Goal: Task Accomplishment & Management: Use online tool/utility

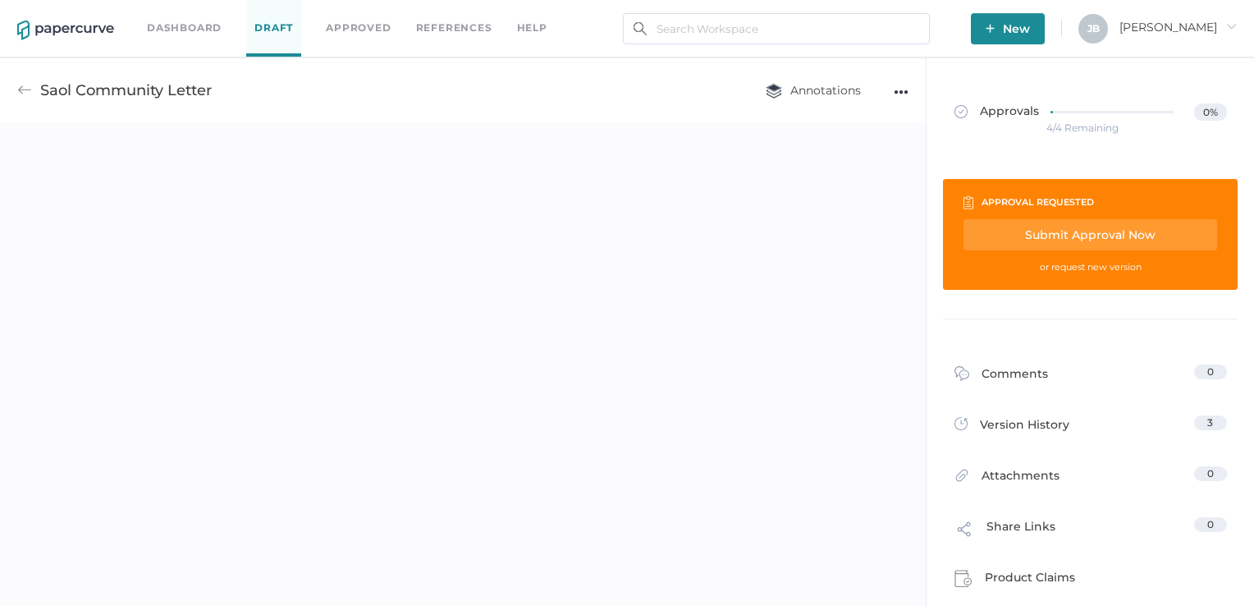
click at [29, 92] on img at bounding box center [24, 90] width 15 height 15
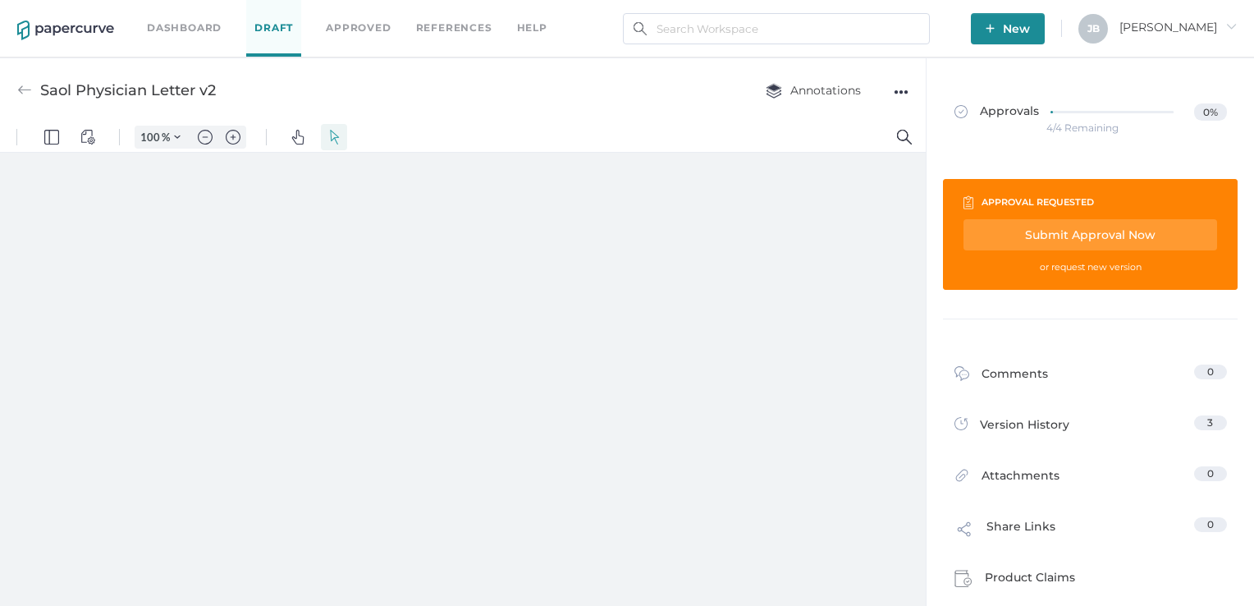
click at [388, 239] on div at bounding box center [463, 383] width 926 height 461
click at [48, 134] on img "Panel" at bounding box center [51, 137] width 15 height 15
drag, startPoint x: 40, startPoint y: 218, endPoint x: 121, endPoint y: 232, distance: 82.5
type input "650"
click at [121, 227] on input "range" at bounding box center [108, 218] width 156 height 16
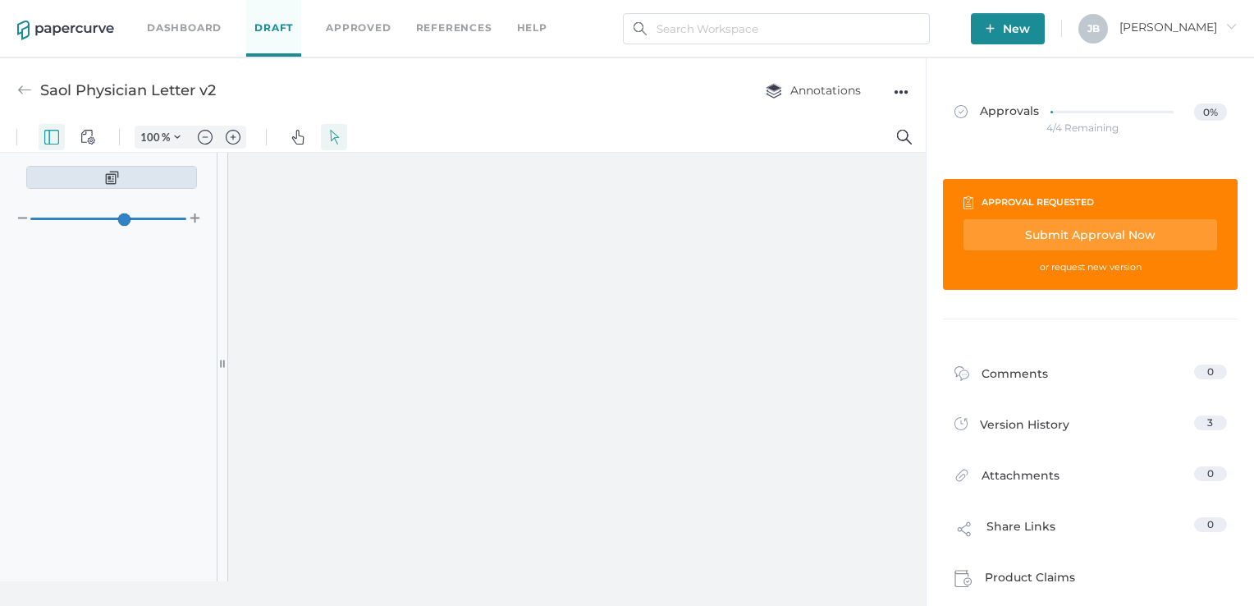
click at [327, 227] on div at bounding box center [577, 383] width 698 height 461
type input "111"
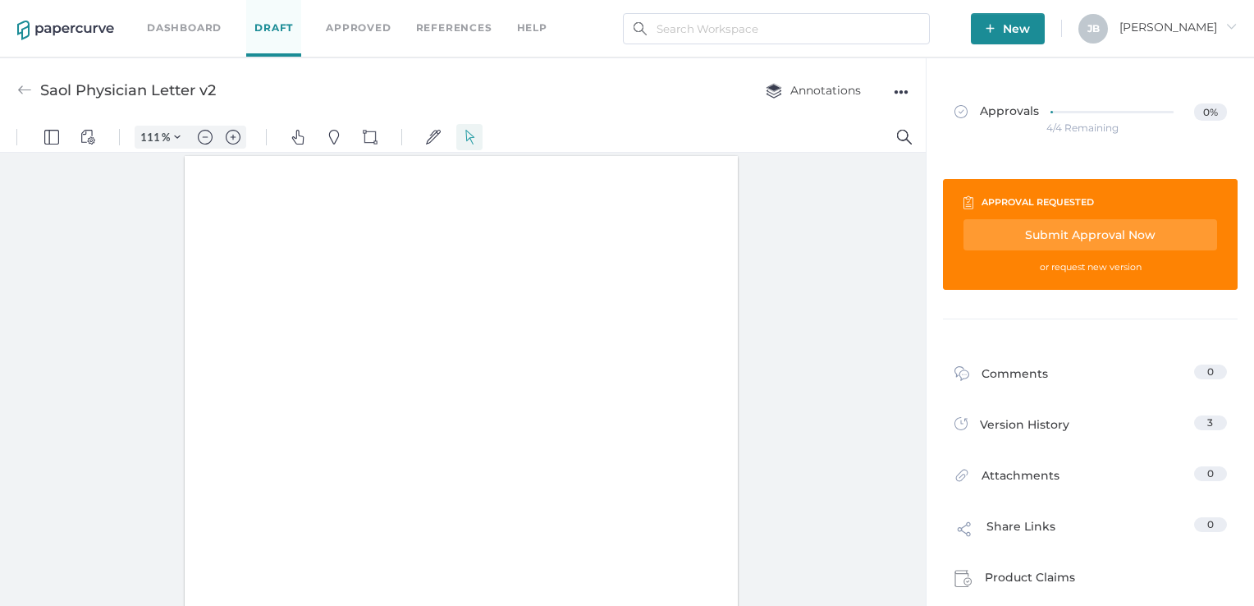
click at [197, 32] on link "Dashboard" at bounding box center [184, 28] width 75 height 18
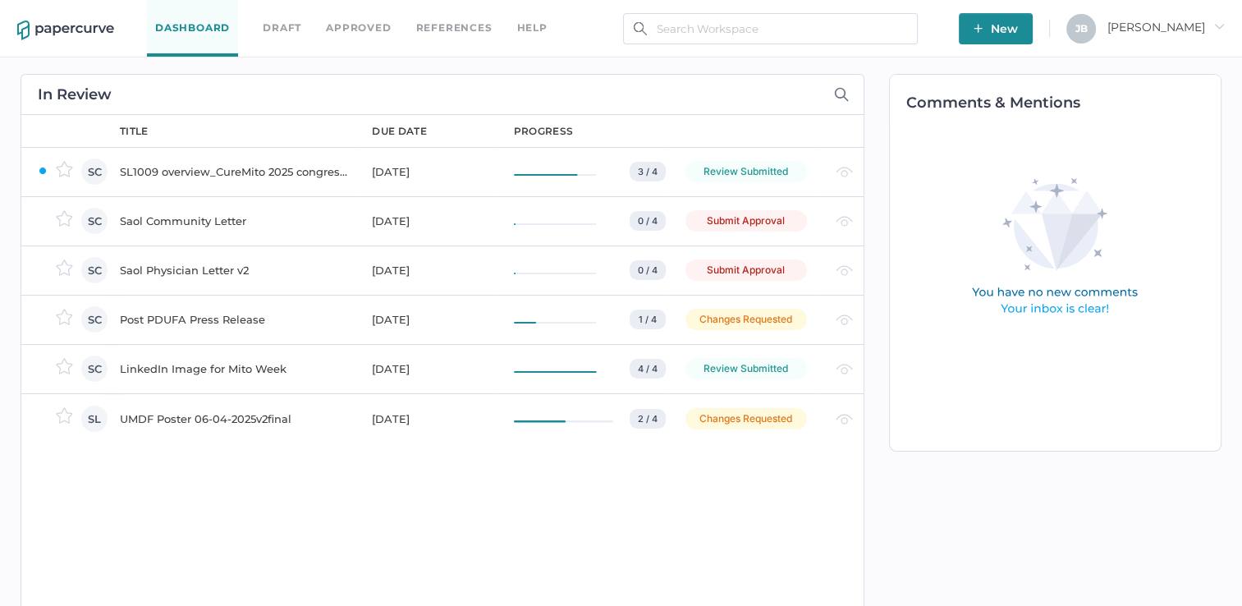
click at [174, 268] on div "Saol Physician Letter v2" at bounding box center [236, 270] width 232 height 20
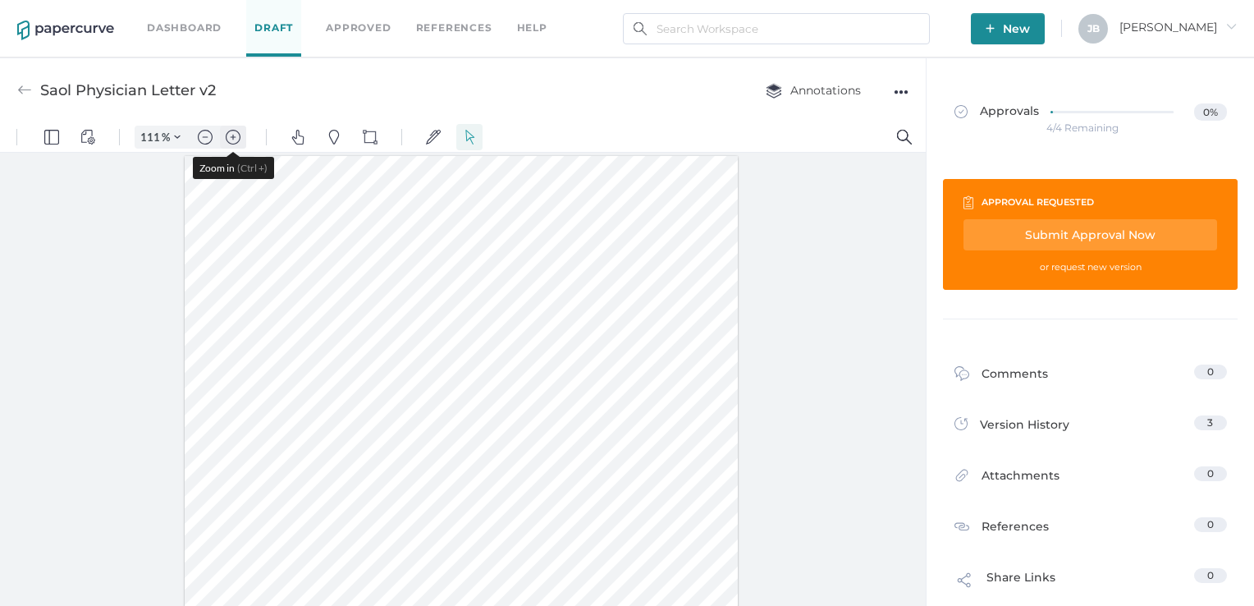
click at [236, 131] on img "Zoom in" at bounding box center [233, 137] width 15 height 15
type input "161"
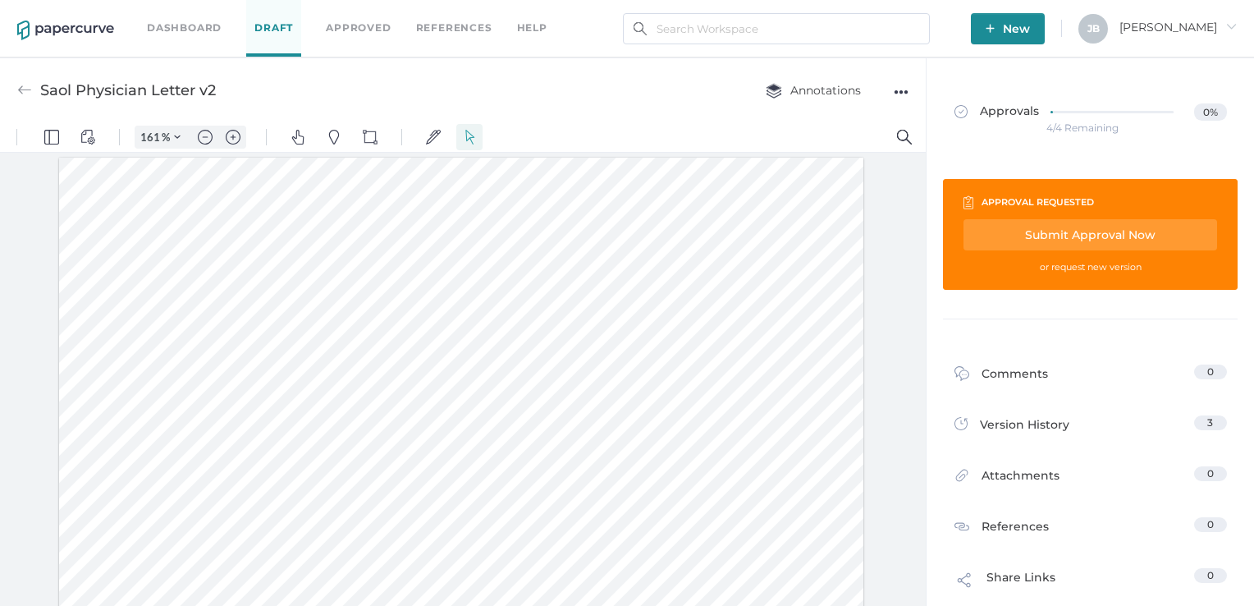
click at [161, 38] on div "Dashboard Draft Approved References help" at bounding box center [359, 28] width 425 height 57
click at [167, 26] on link "Dashboard" at bounding box center [184, 28] width 75 height 18
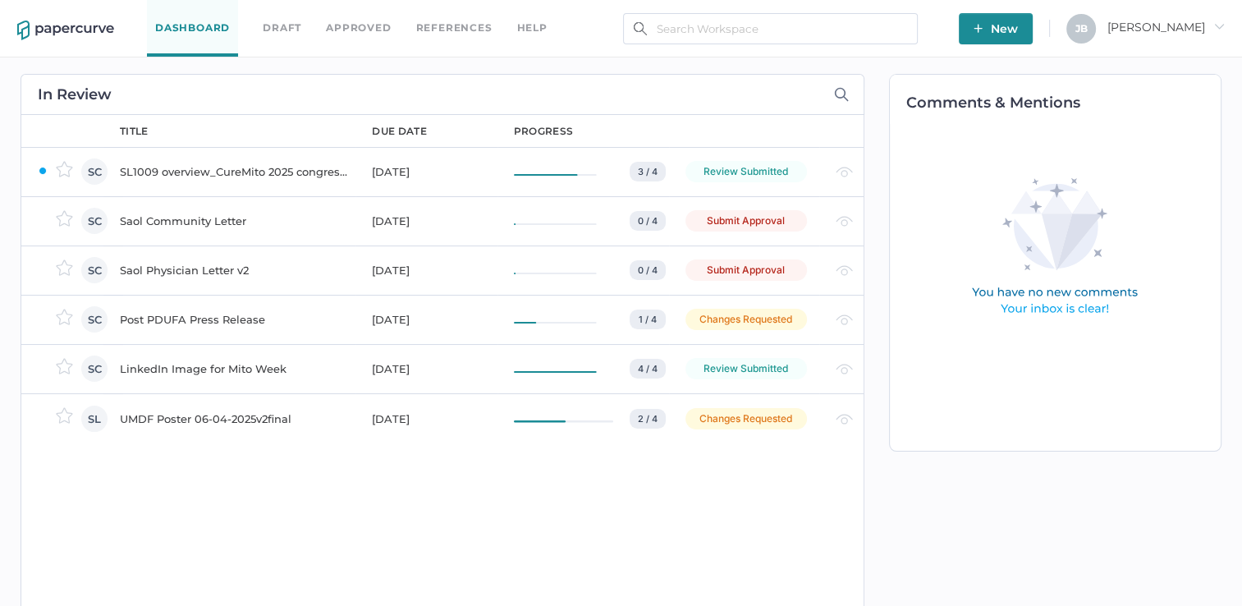
click at [181, 222] on div "Saol Community Letter" at bounding box center [236, 221] width 232 height 20
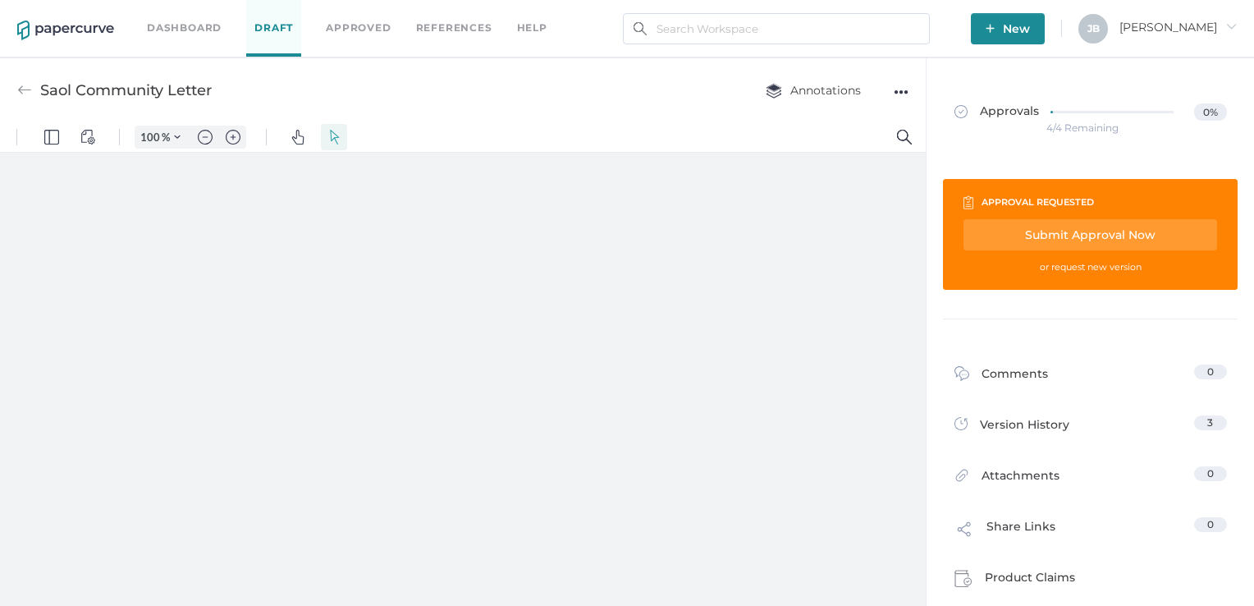
type input "161"
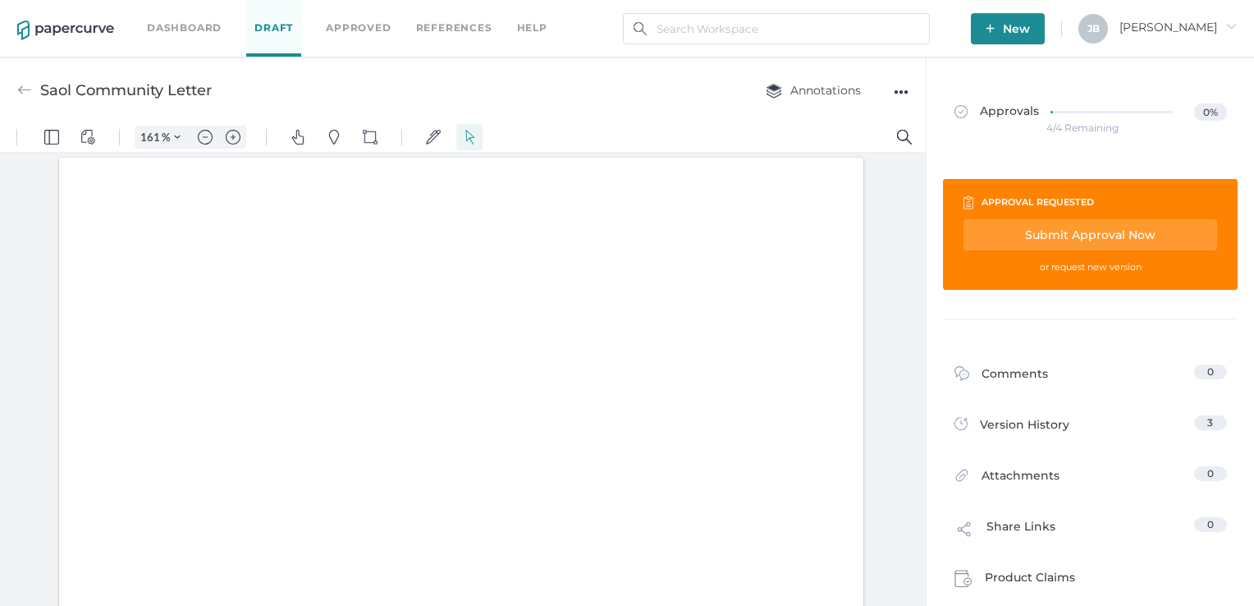
scroll to position [2, 0]
